Goal: Information Seeking & Learning: Learn about a topic

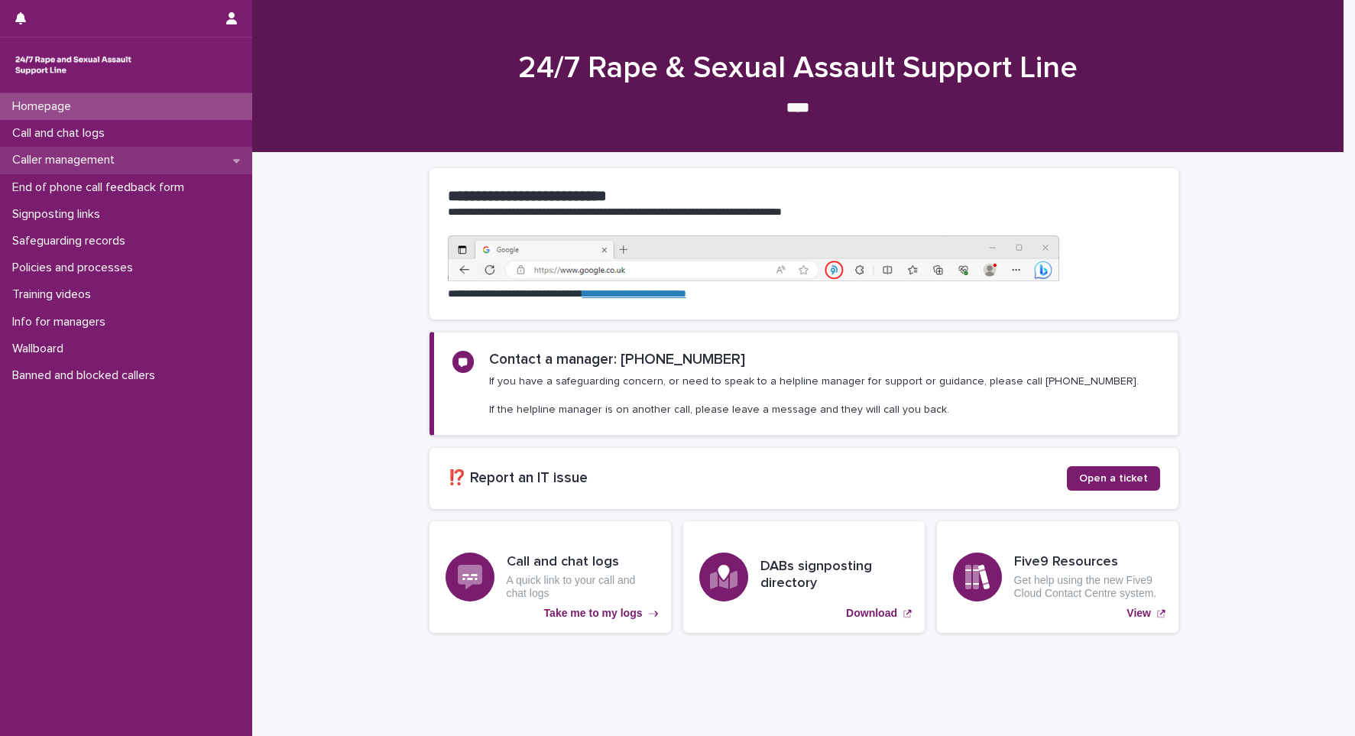
click at [222, 162] on div "Caller management" at bounding box center [126, 160] width 252 height 27
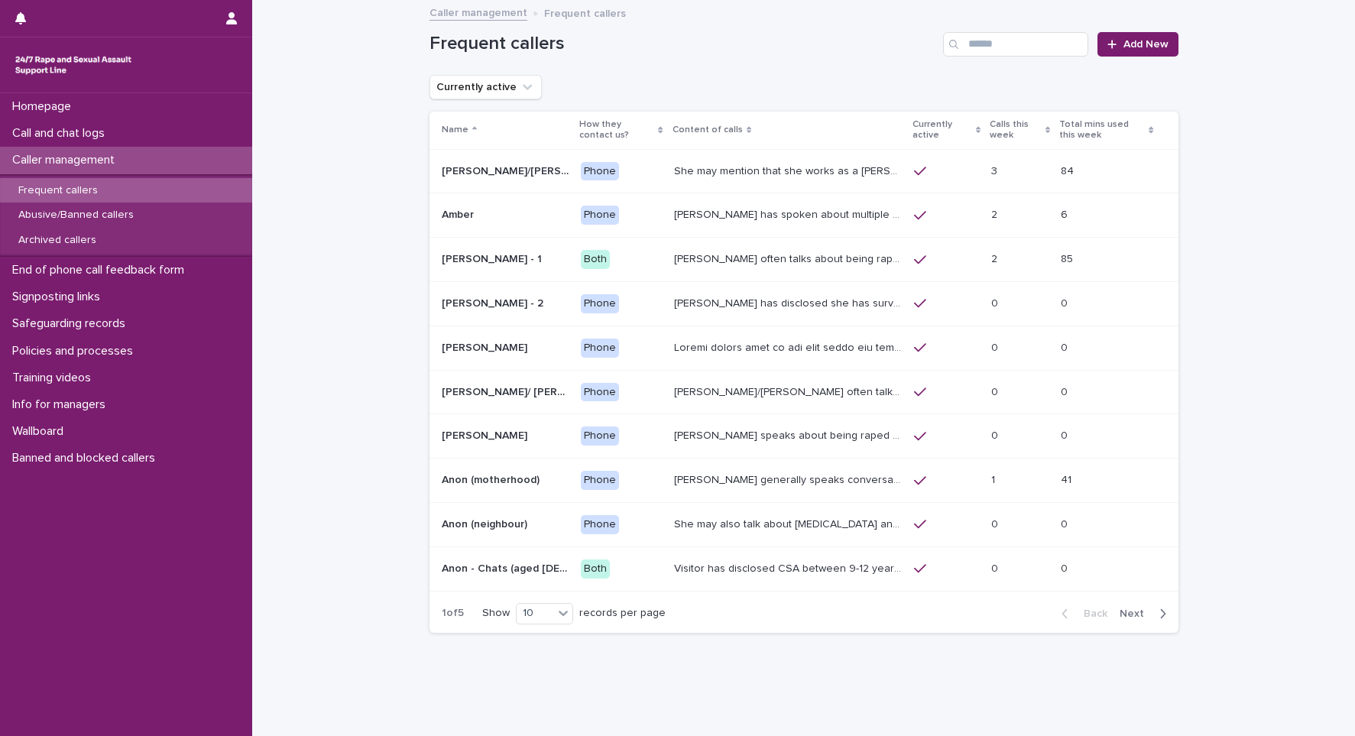
click at [131, 199] on div "Frequent callers" at bounding box center [126, 190] width 252 height 25
click at [676, 526] on p "She may also talk about [MEDICAL_DATA] and about currently being physically dis…" at bounding box center [789, 523] width 231 height 16
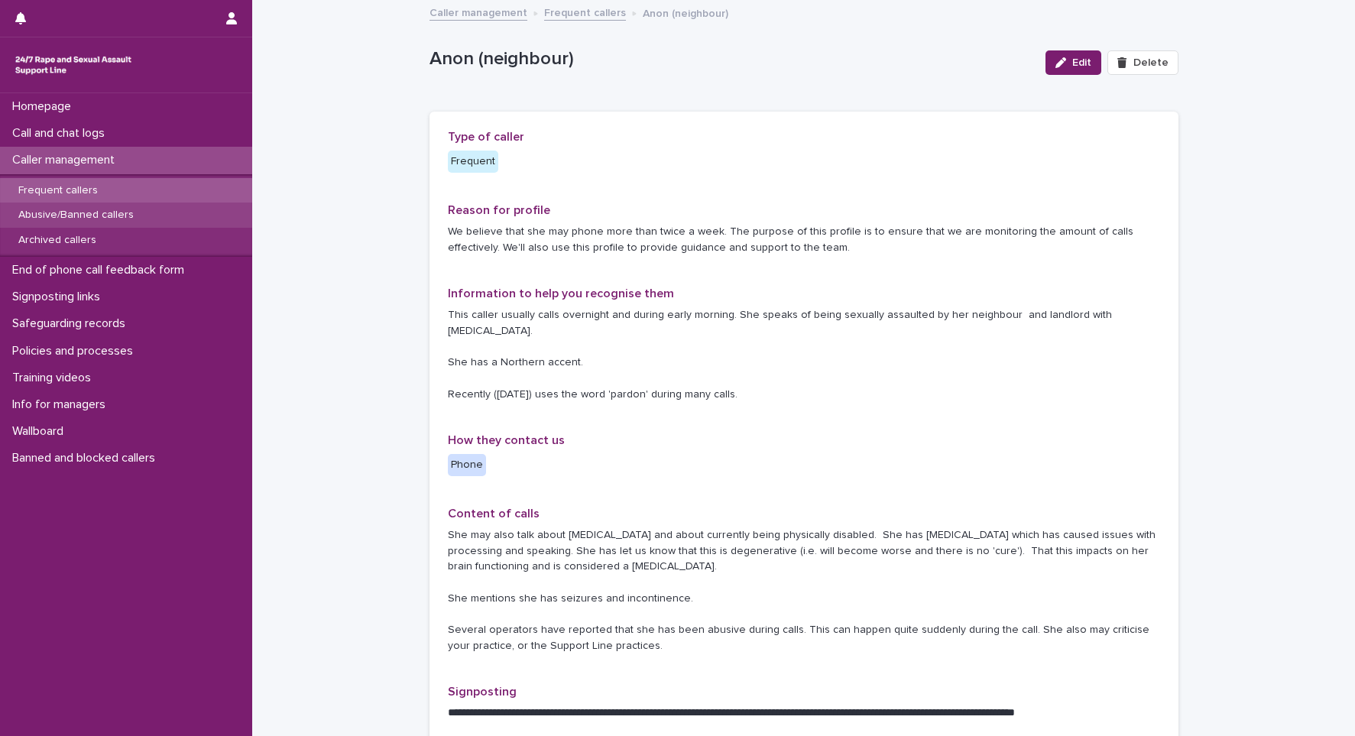
click at [125, 206] on div "Abusive/Banned callers" at bounding box center [126, 214] width 252 height 25
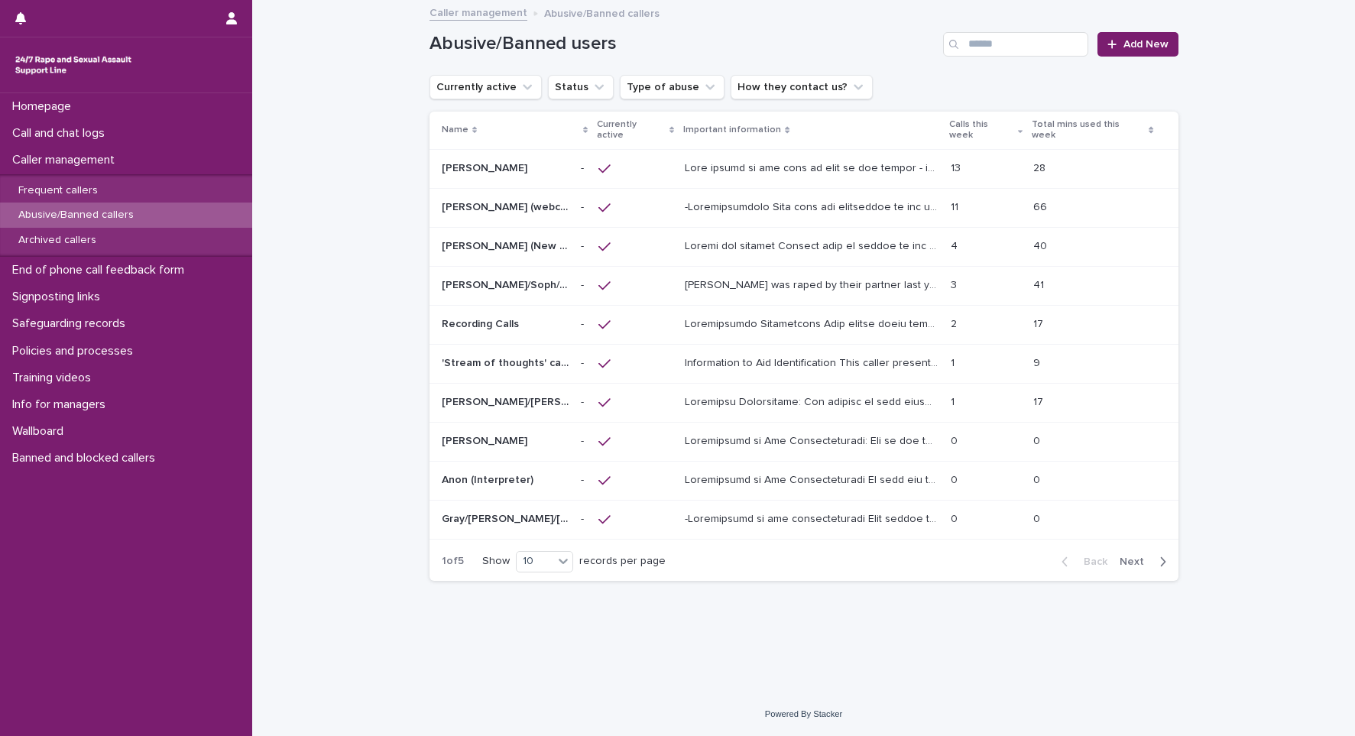
click at [856, 556] on span "Next" at bounding box center [1136, 561] width 34 height 11
click at [856, 50] on input "Search" at bounding box center [1015, 44] width 145 height 24
type input "***"
click at [743, 470] on p at bounding box center [813, 478] width 257 height 16
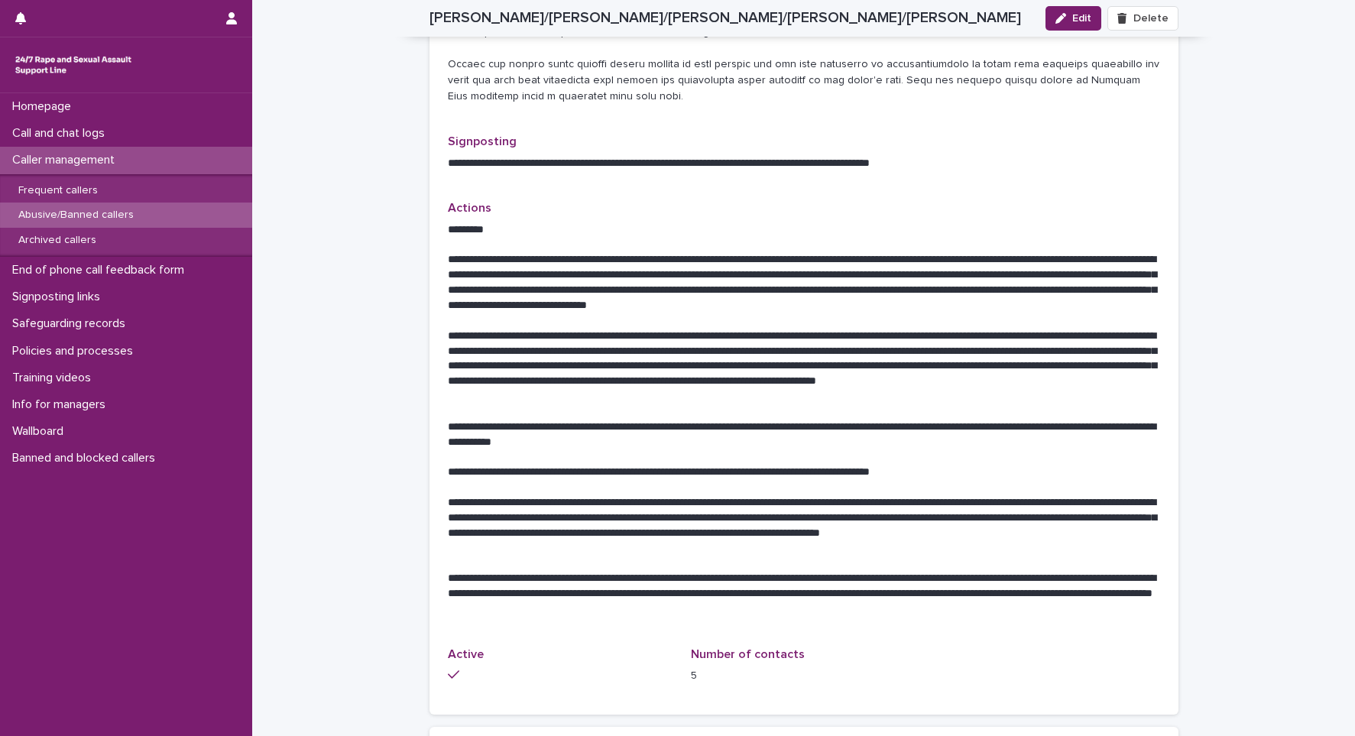
scroll to position [688, 0]
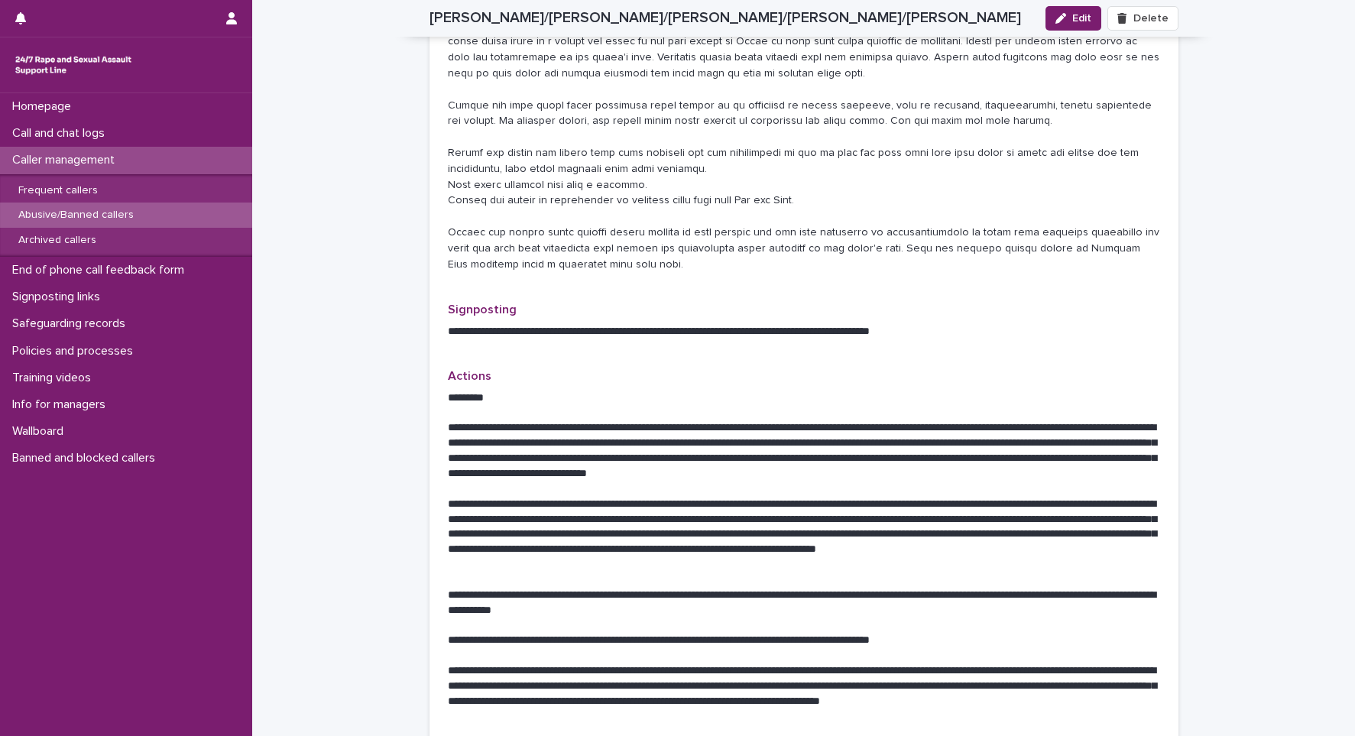
click at [83, 209] on p "Abusive/Banned callers" at bounding box center [76, 215] width 140 height 13
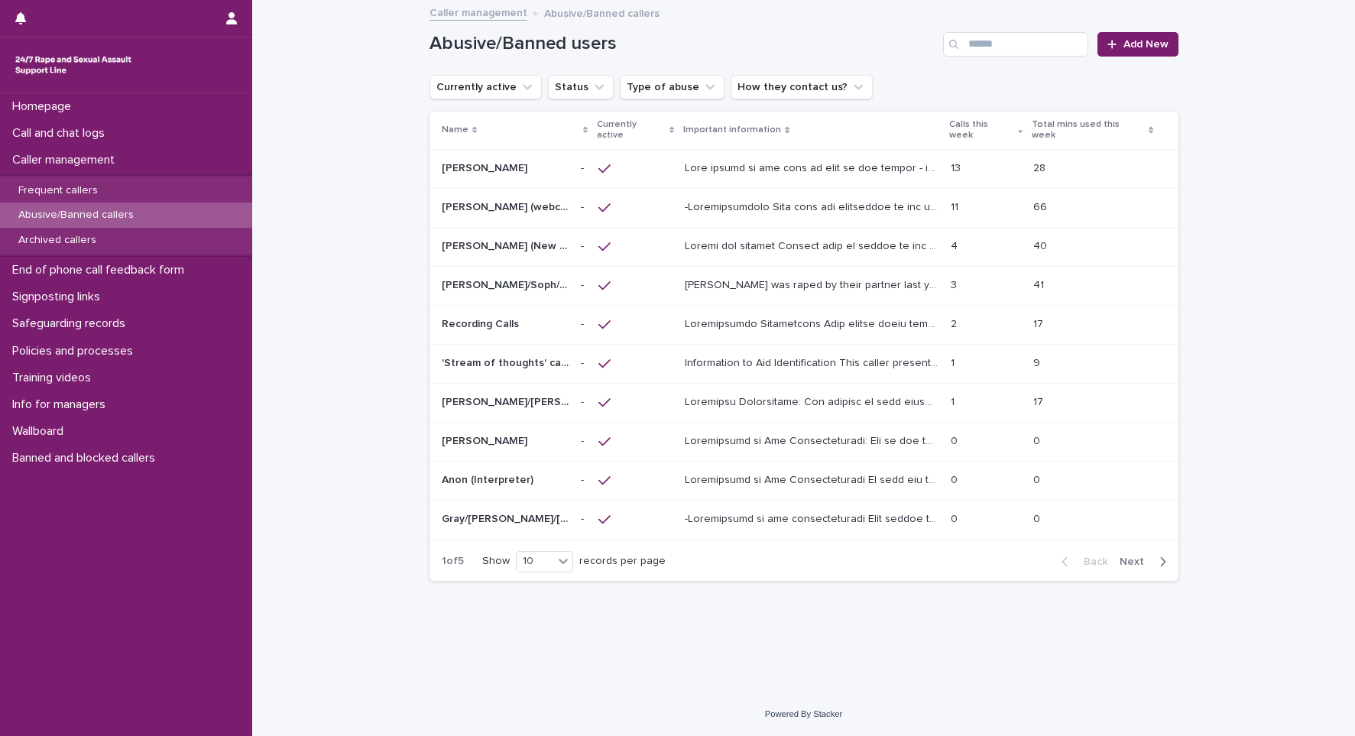
click at [856, 555] on button "Next" at bounding box center [1145, 562] width 65 height 14
click at [856, 556] on span "Next" at bounding box center [1136, 561] width 34 height 11
click at [856, 540] on div "Back Next" at bounding box center [1113, 559] width 129 height 38
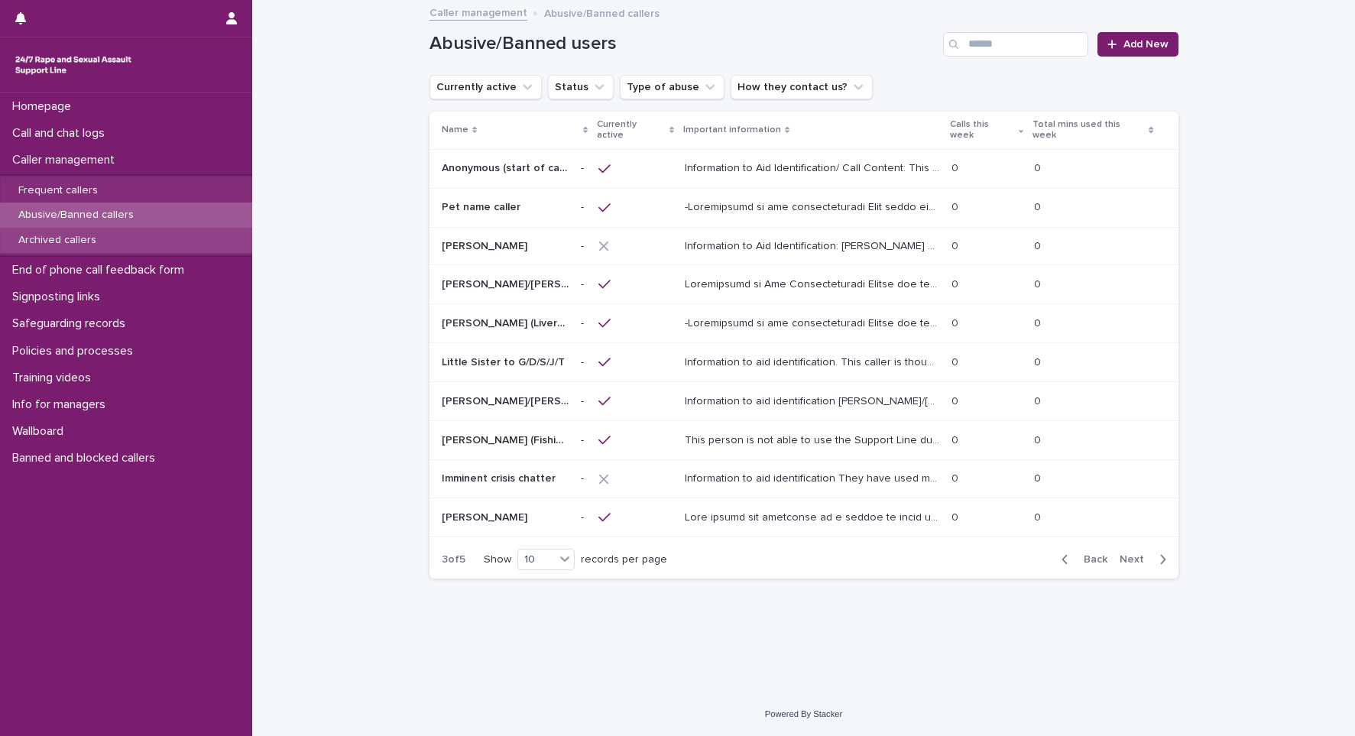
click at [102, 240] on p "Archived callers" at bounding box center [57, 240] width 102 height 13
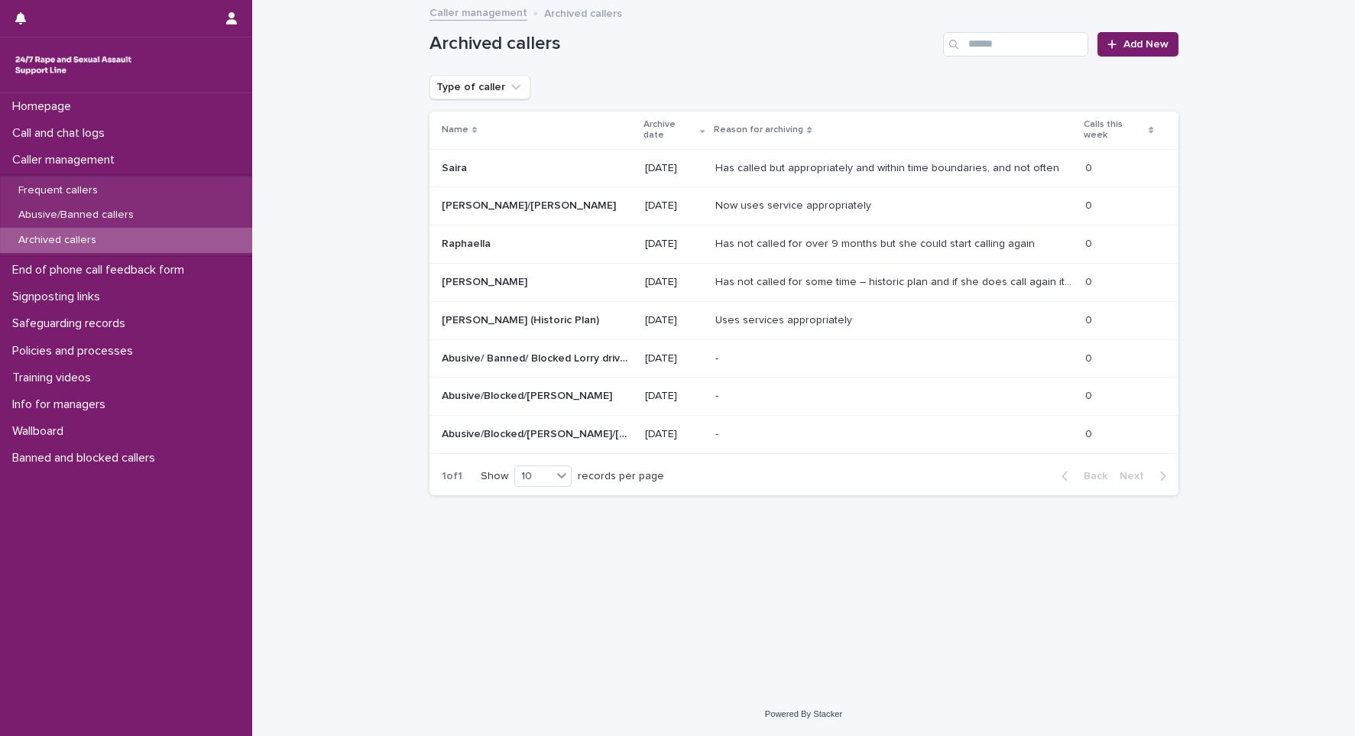
click at [461, 620] on div "Loading... Saving… Loading... Saving… Archived callers Add New Type of caller N…" at bounding box center [804, 328] width 764 height 652
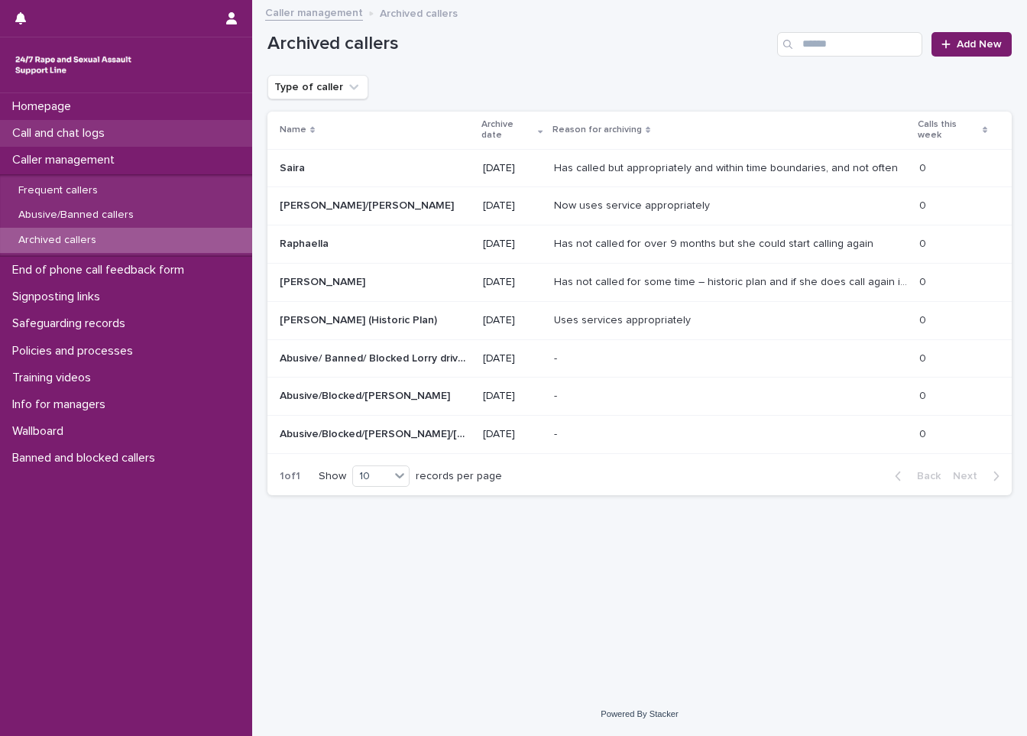
click at [142, 125] on div "Call and chat logs" at bounding box center [126, 133] width 252 height 27
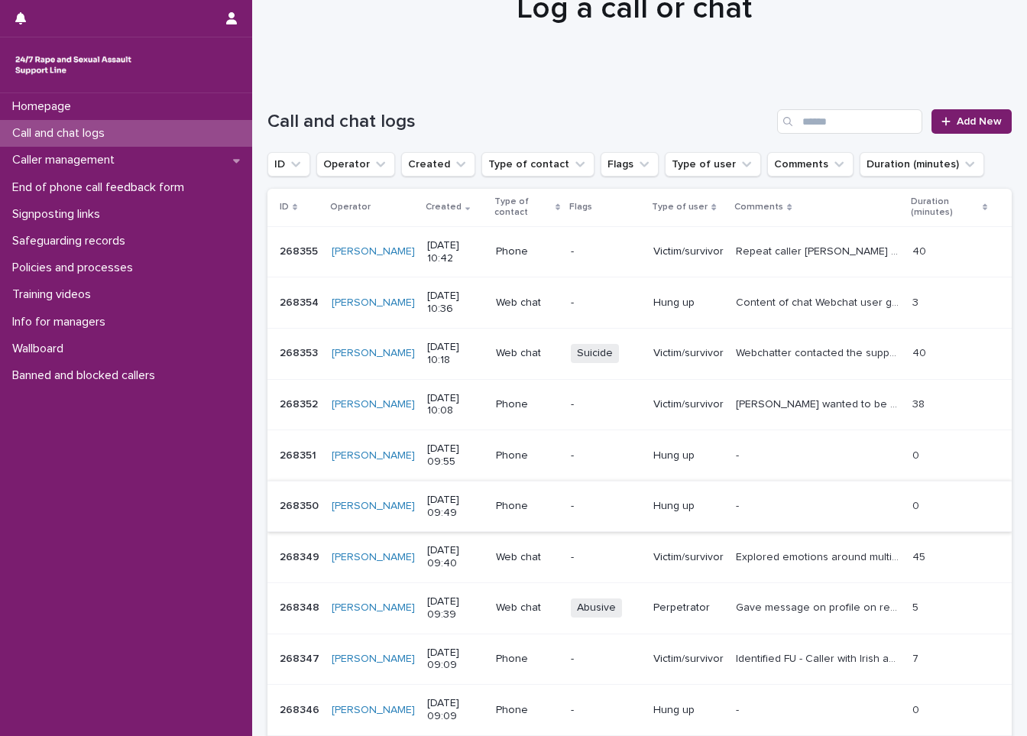
scroll to position [229, 0]
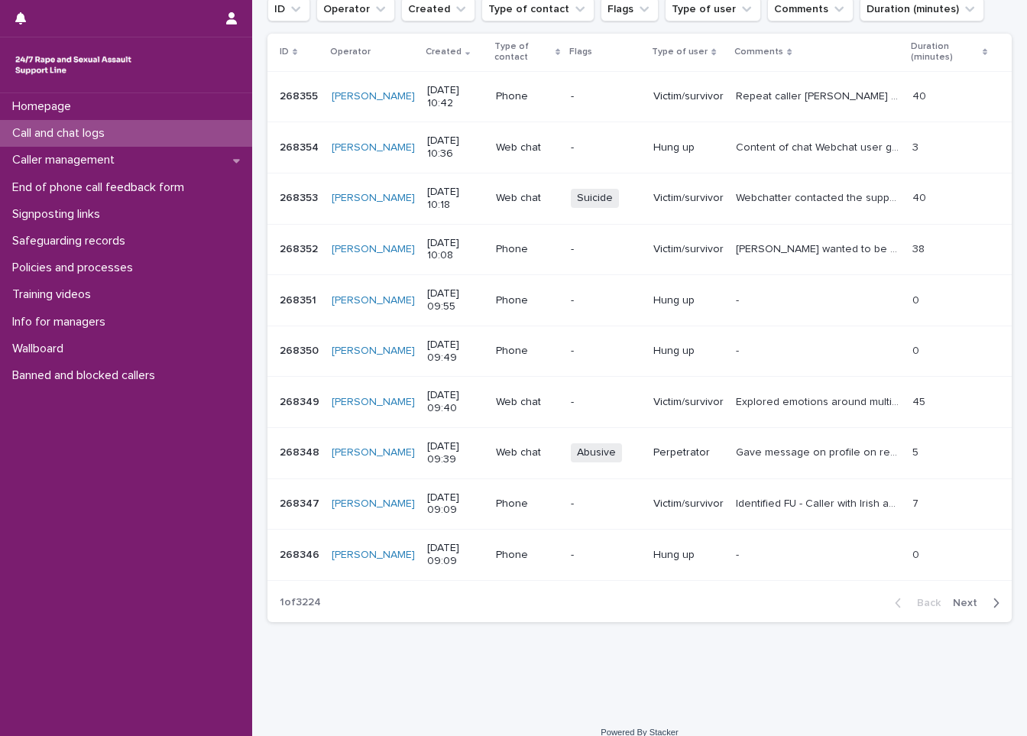
click at [730, 429] on td "Gave message on profile on recognition Gave message on profile on recognition" at bounding box center [818, 452] width 176 height 51
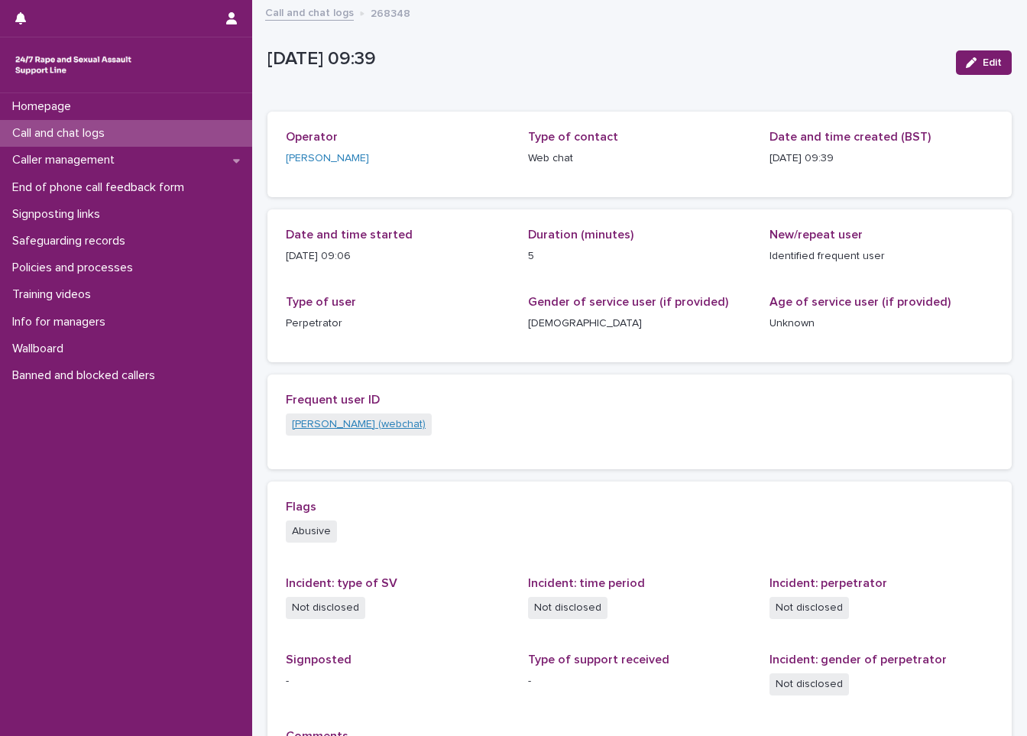
click at [346, 422] on link "[PERSON_NAME] (webchat)" at bounding box center [359, 424] width 134 height 16
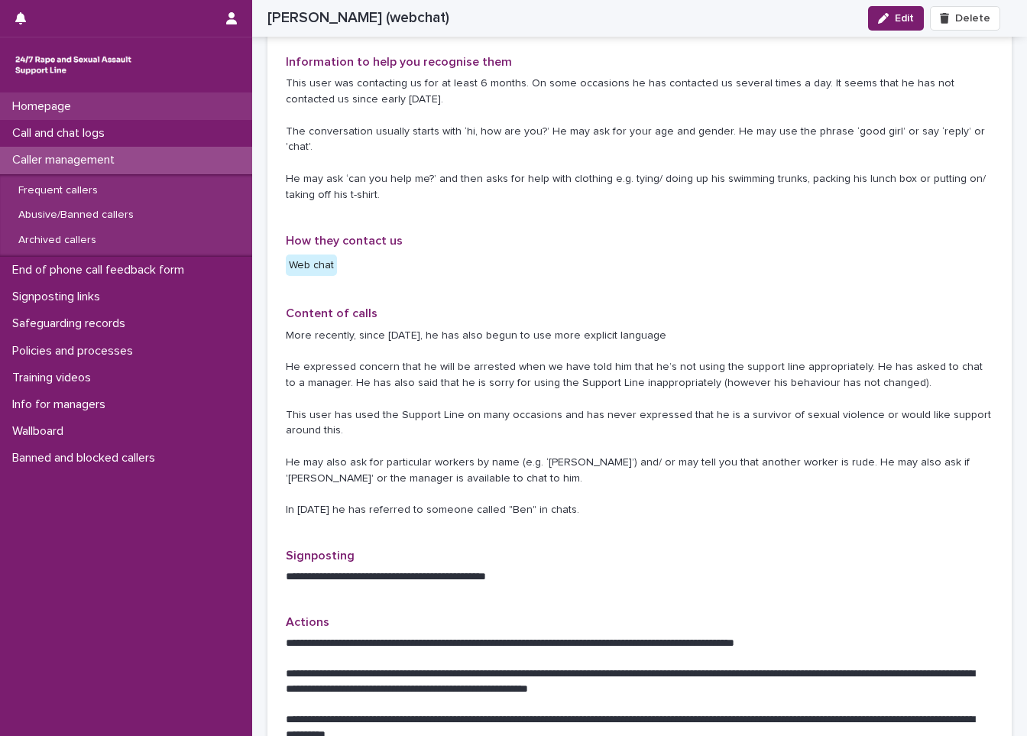
scroll to position [382, 0]
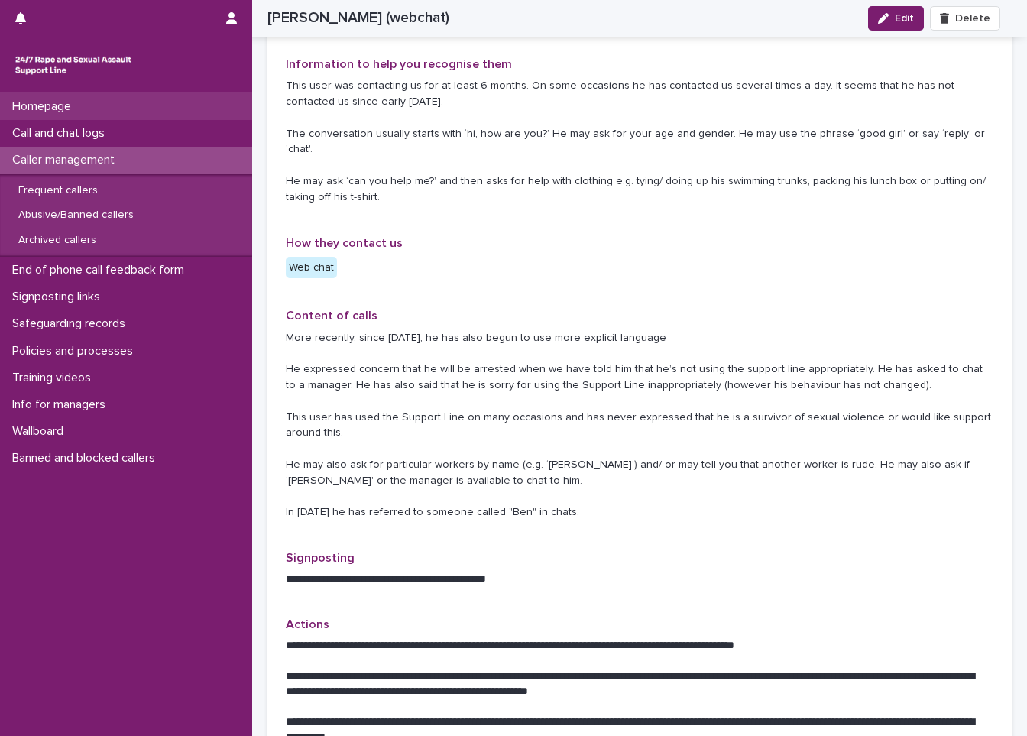
click at [40, 104] on p "Homepage" at bounding box center [44, 106] width 77 height 15
